Goal: Information Seeking & Learning: Learn about a topic

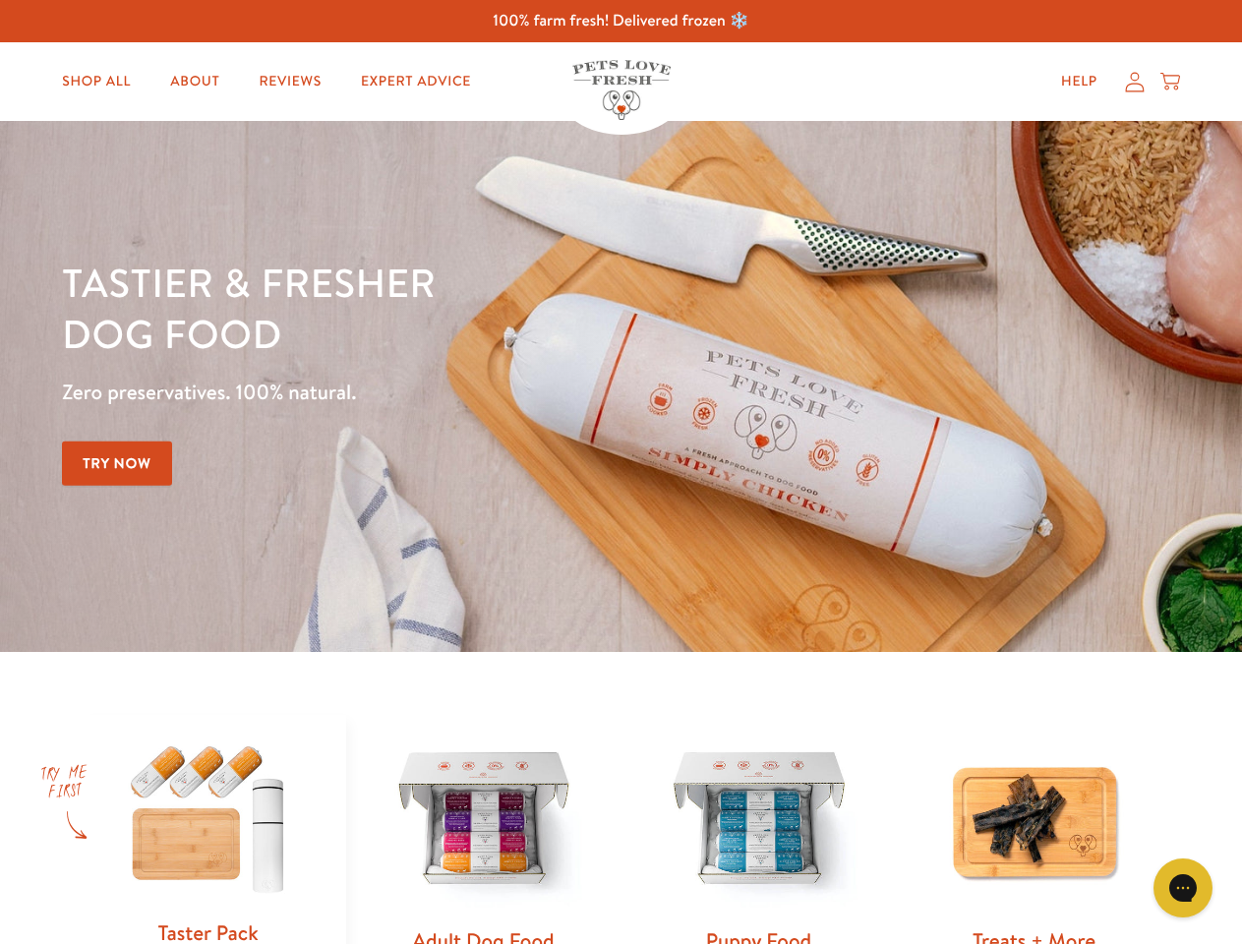
click at [621, 472] on div "Tastier & fresher dog food Zero preservatives. 100% natural. Try Now" at bounding box center [435, 387] width 746 height 260
click at [1183, 888] on icon "Gorgias live chat" at bounding box center [1183, 887] width 19 height 19
